Goal: Browse casually: Explore the website without a specific task or goal

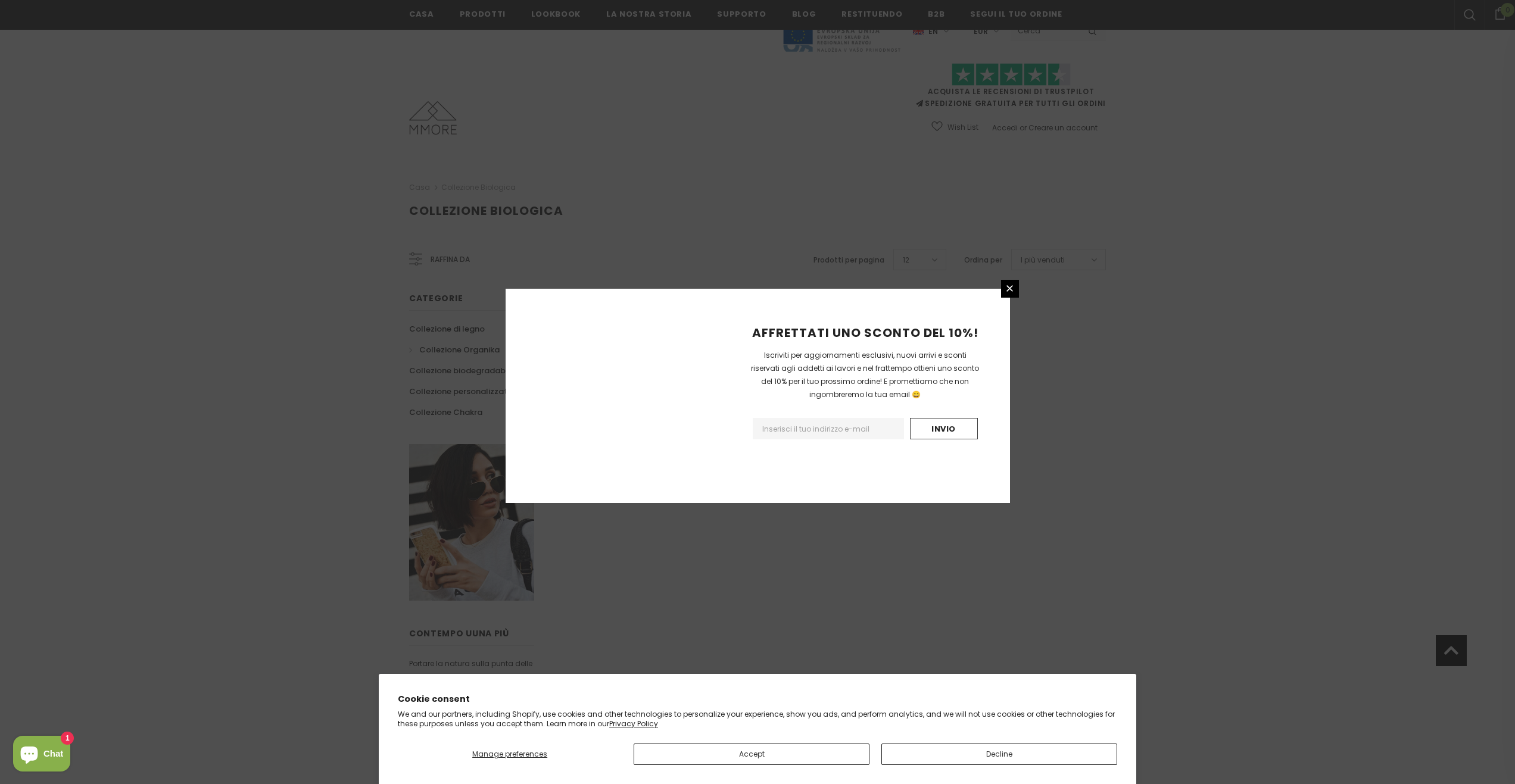
scroll to position [434, 0]
